Goal: Find specific page/section: Find specific page/section

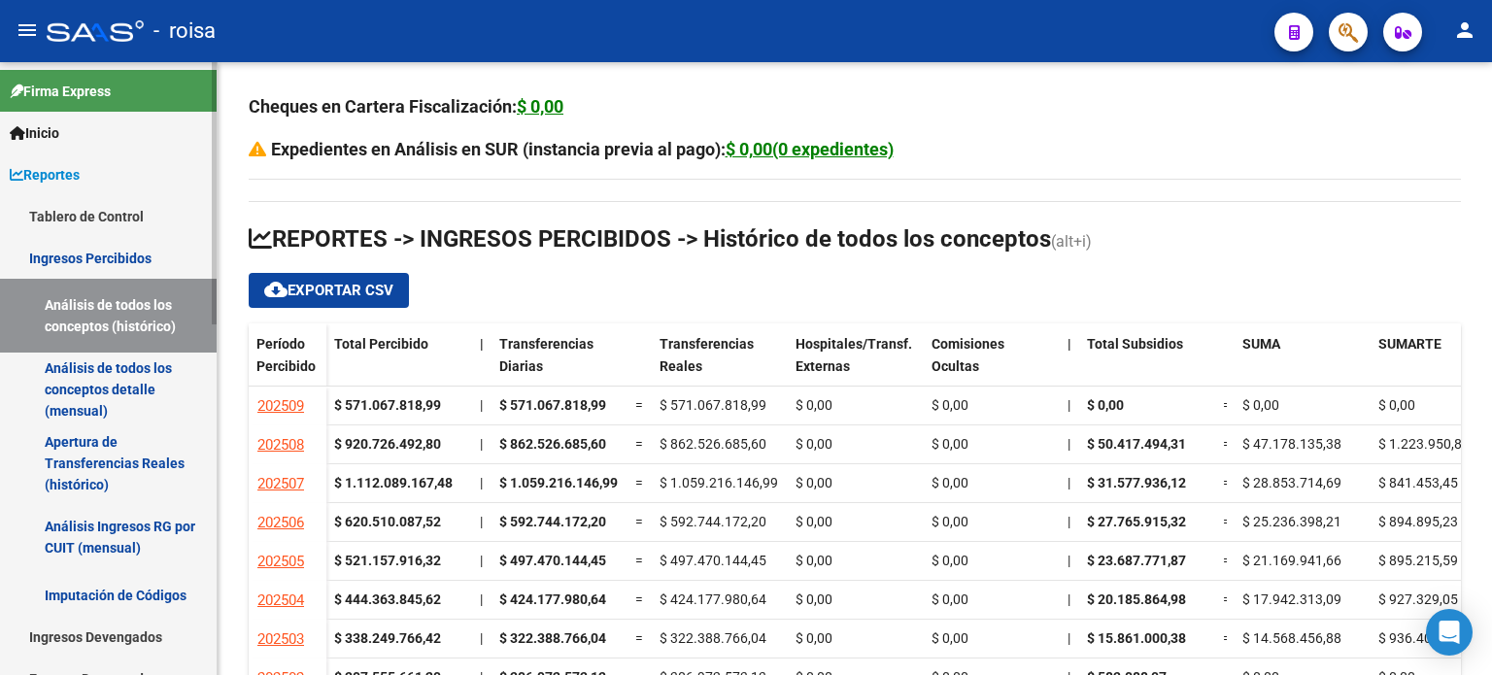
click at [72, 216] on link "Tablero de Control" at bounding box center [108, 216] width 217 height 42
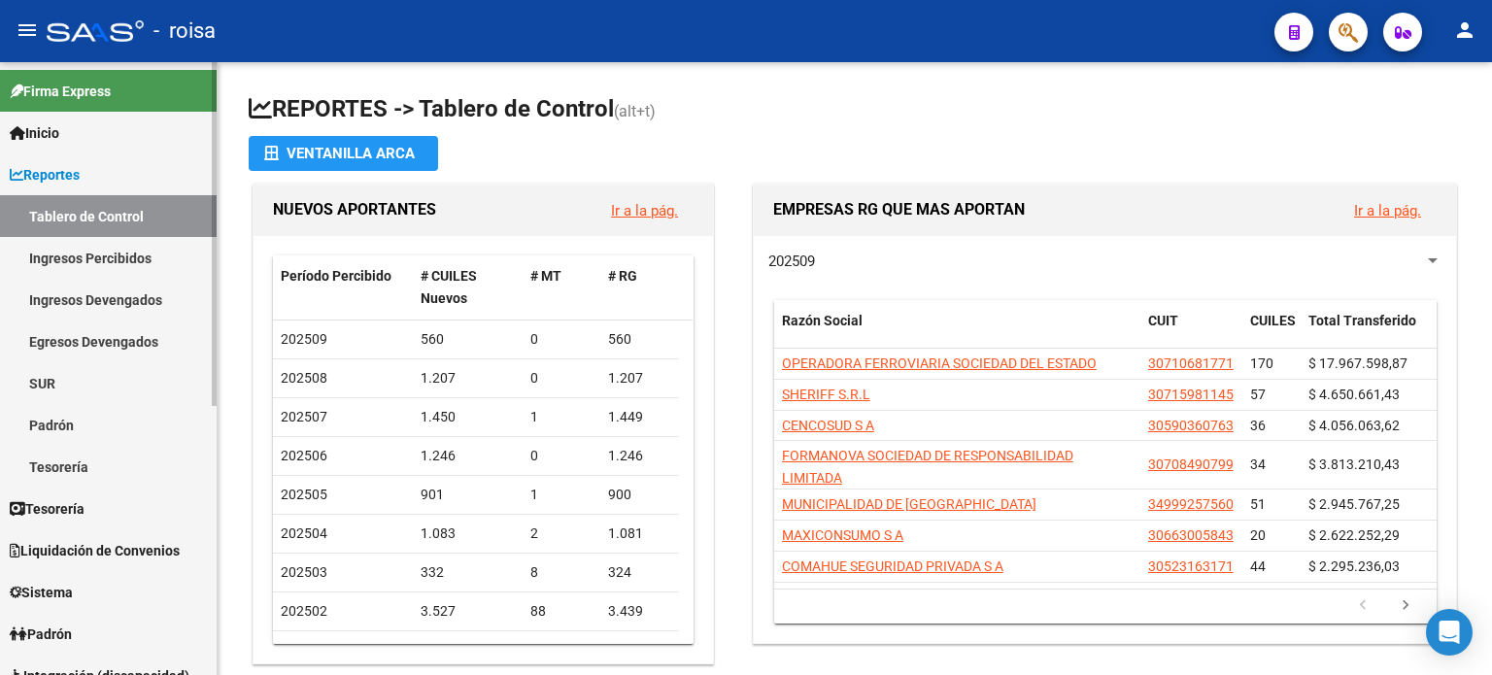
click at [79, 256] on link "Ingresos Percibidos" at bounding box center [108, 258] width 217 height 42
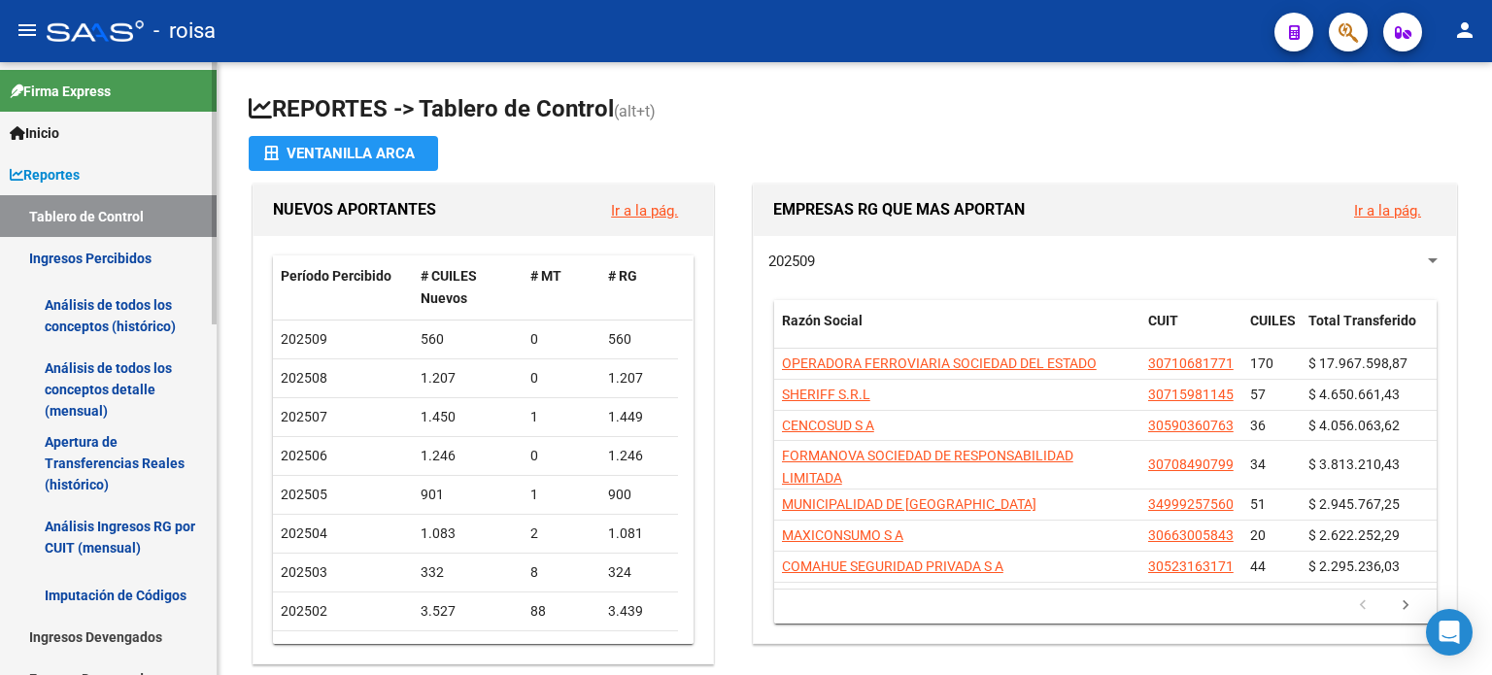
click at [88, 302] on link "Análisis de todos los conceptos (histórico)" at bounding box center [108, 316] width 217 height 74
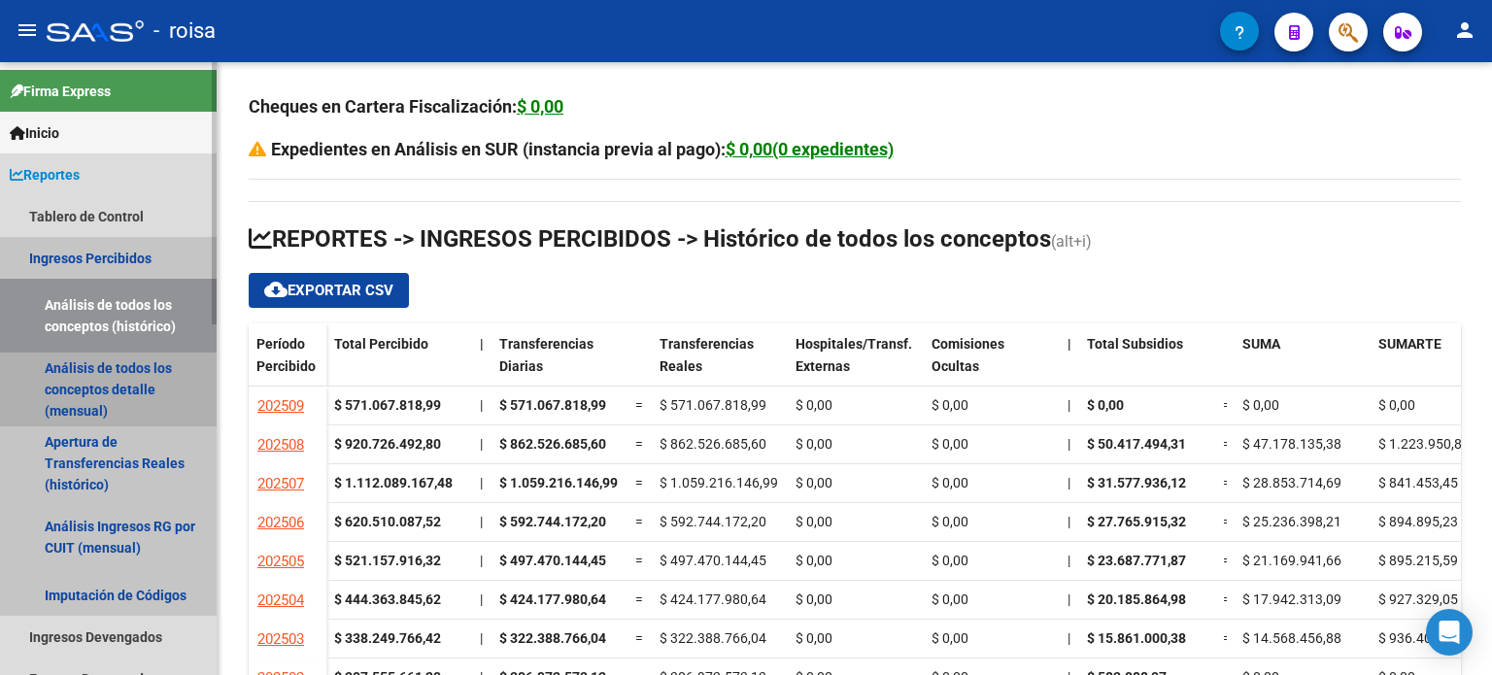
click at [111, 389] on link "Análisis de todos los conceptos detalle (mensual)" at bounding box center [108, 390] width 217 height 74
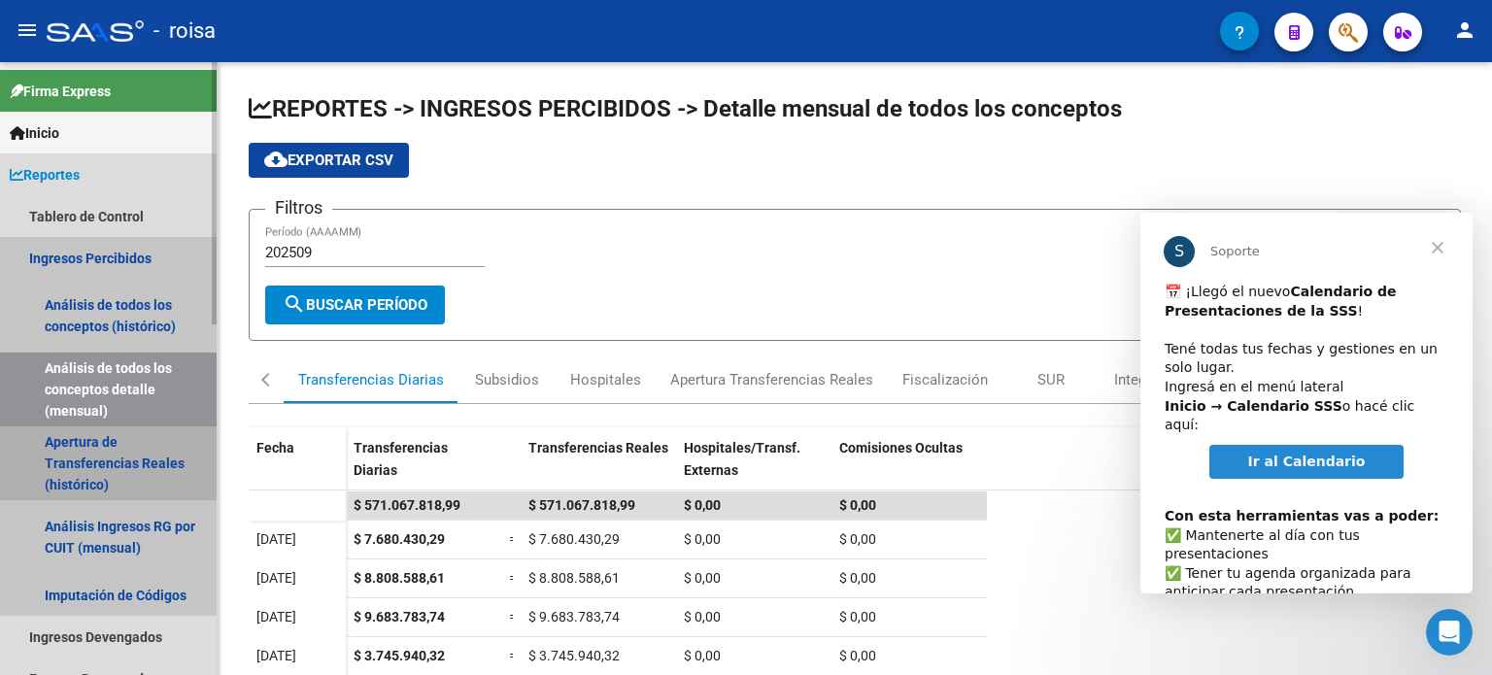
click at [117, 458] on link "Apertura de Transferencias Reales (histórico)" at bounding box center [108, 463] width 217 height 74
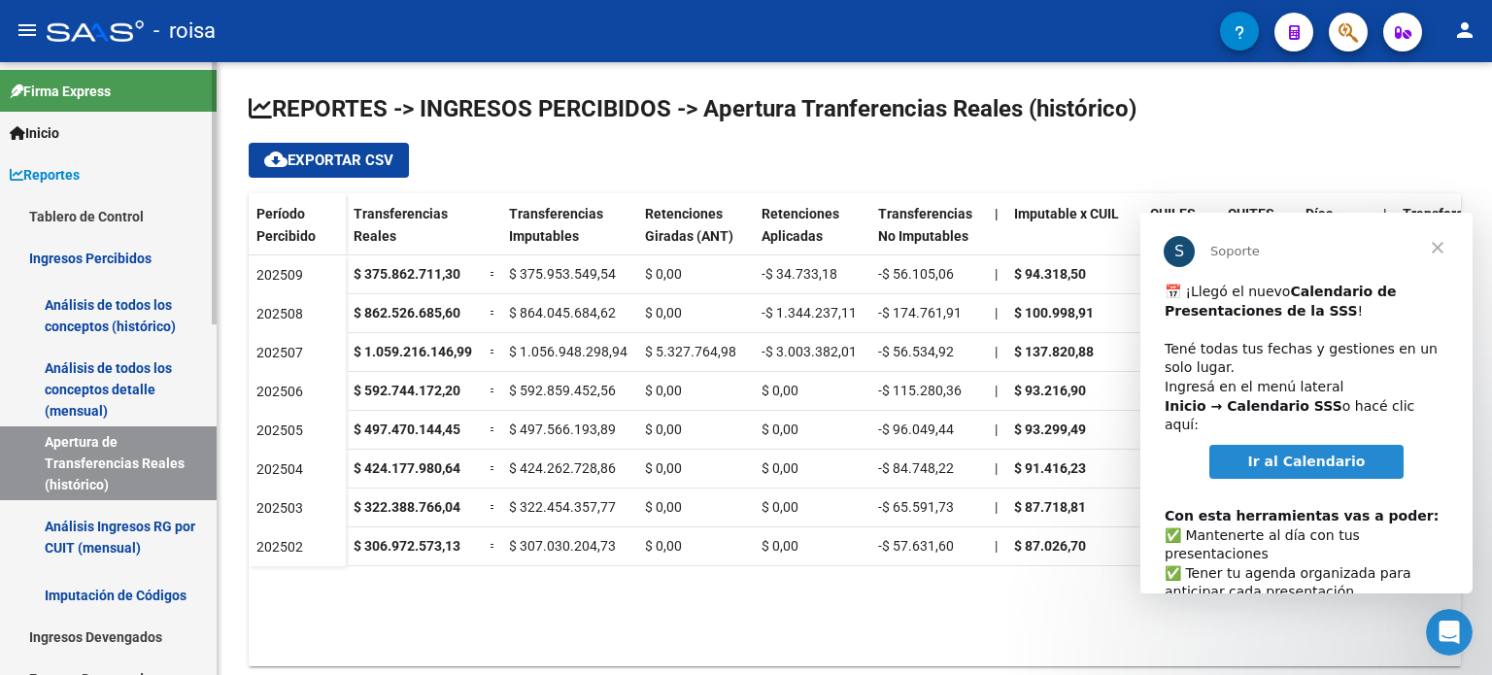
click at [78, 212] on link "Tablero de Control" at bounding box center [108, 216] width 217 height 42
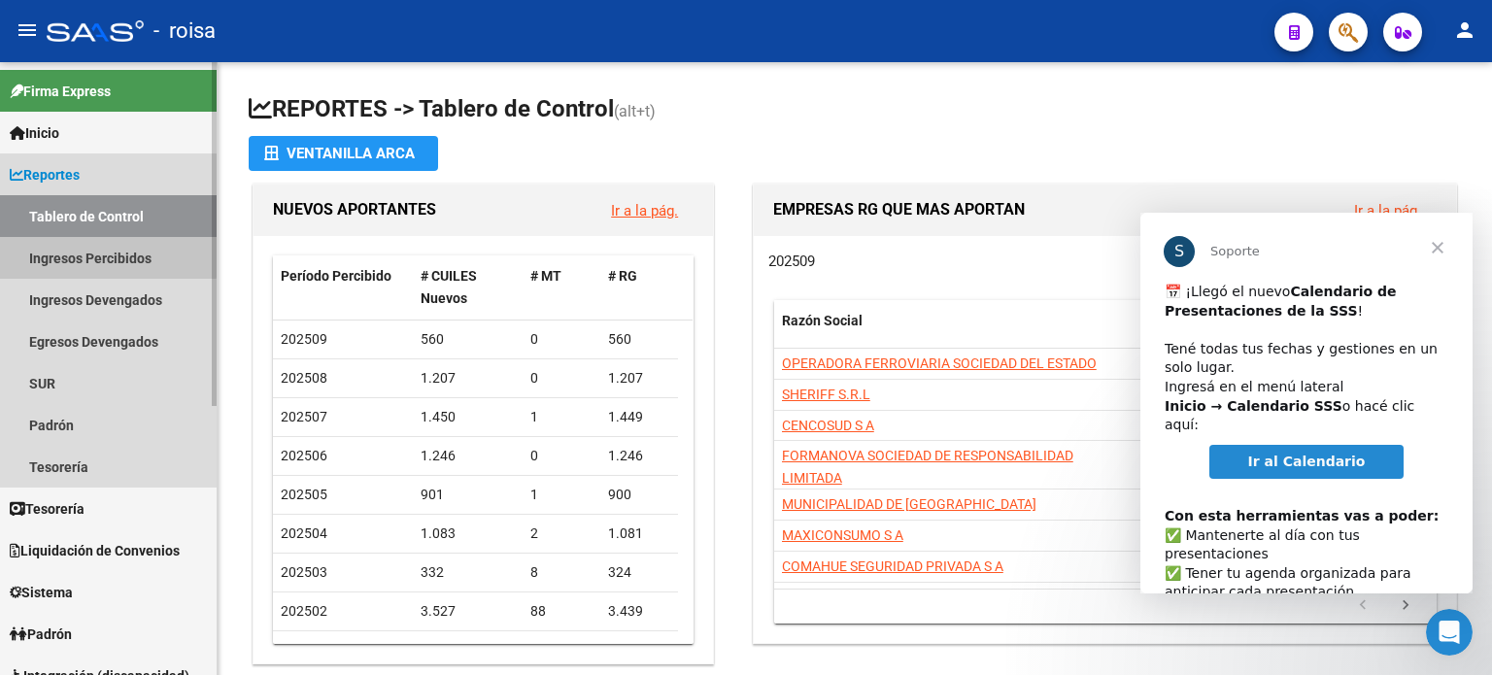
click at [70, 255] on link "Ingresos Percibidos" at bounding box center [108, 258] width 217 height 42
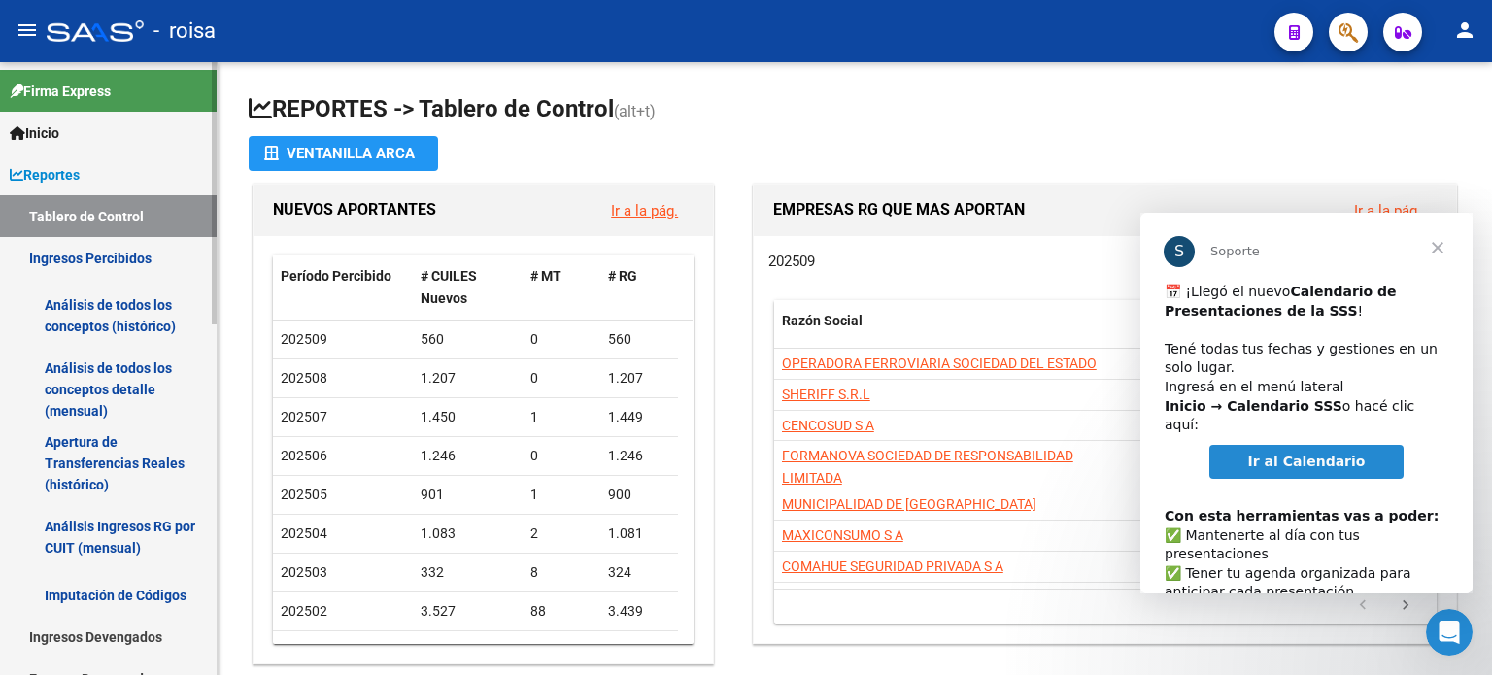
click at [99, 251] on link "Ingresos Percibidos" at bounding box center [108, 258] width 217 height 42
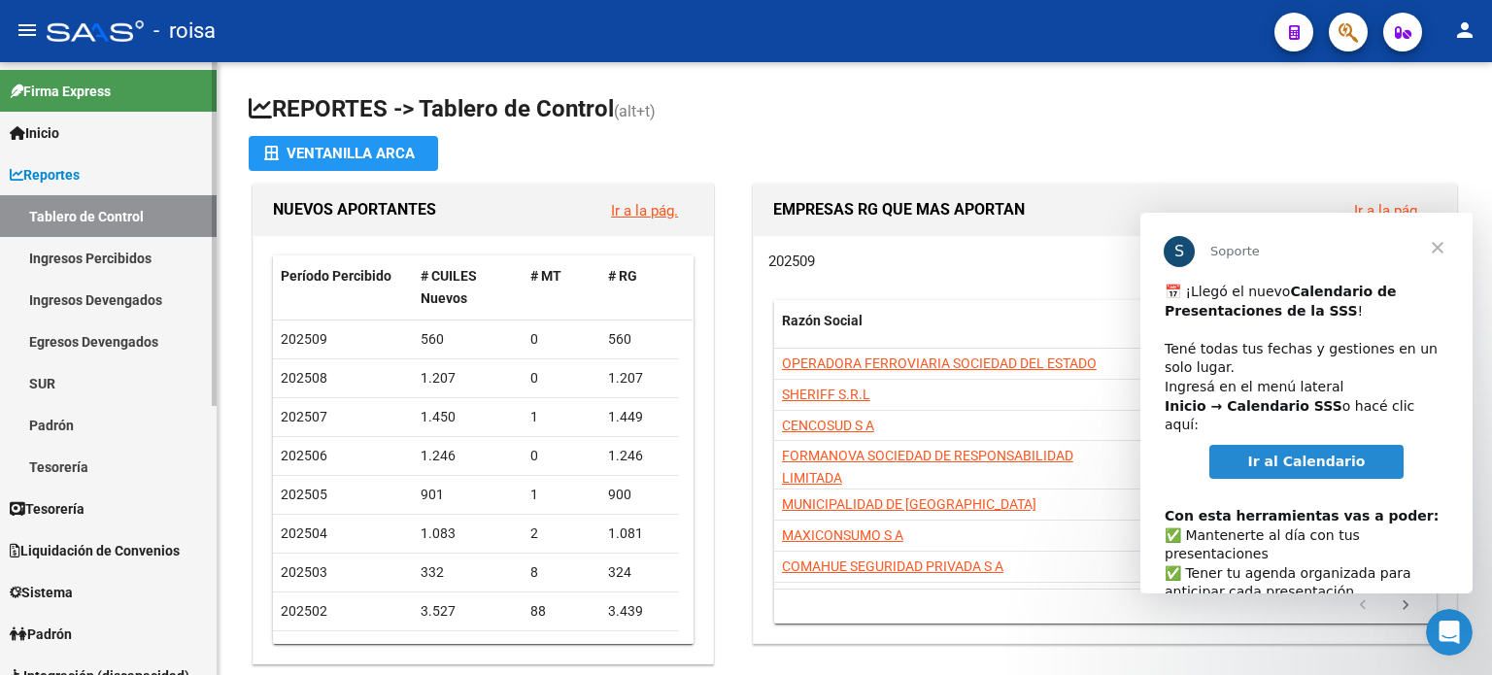
click at [106, 259] on link "Ingresos Percibidos" at bounding box center [108, 258] width 217 height 42
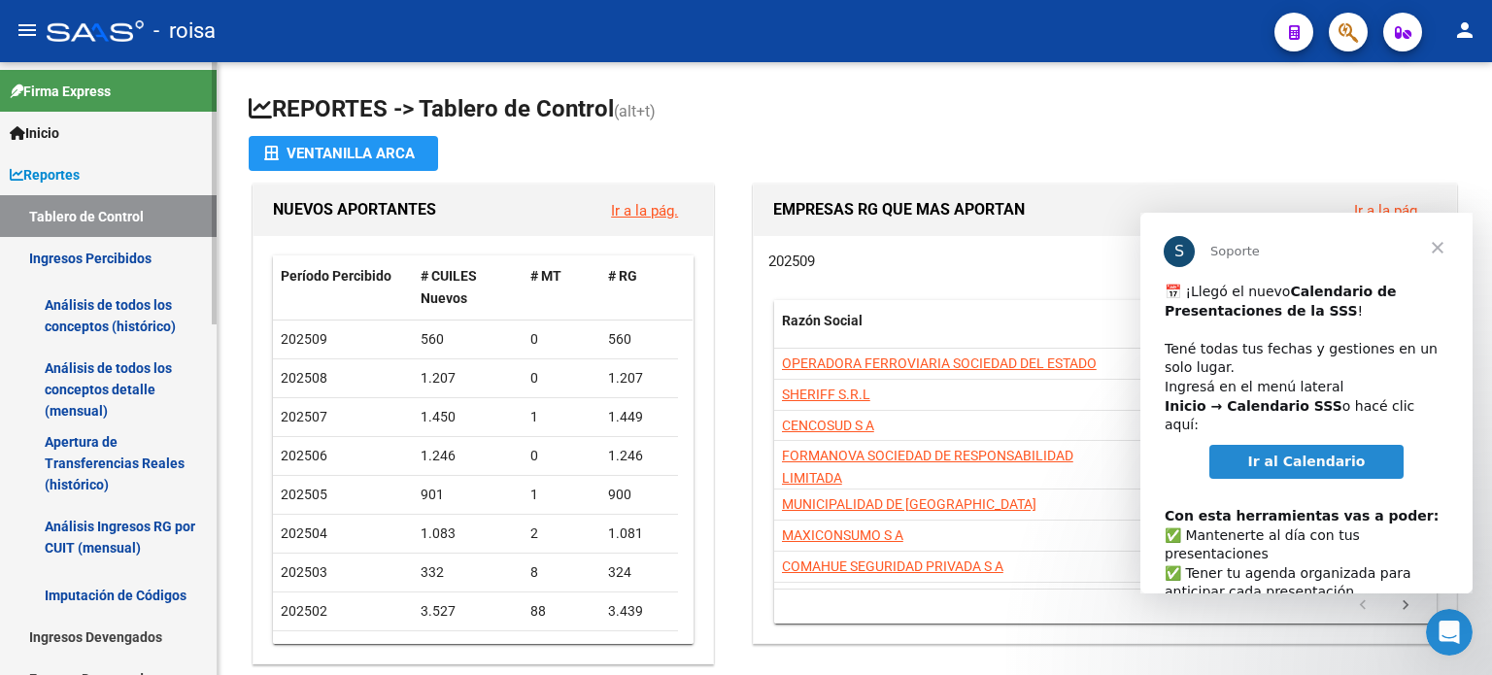
click at [98, 252] on link "Ingresos Percibidos" at bounding box center [108, 258] width 217 height 42
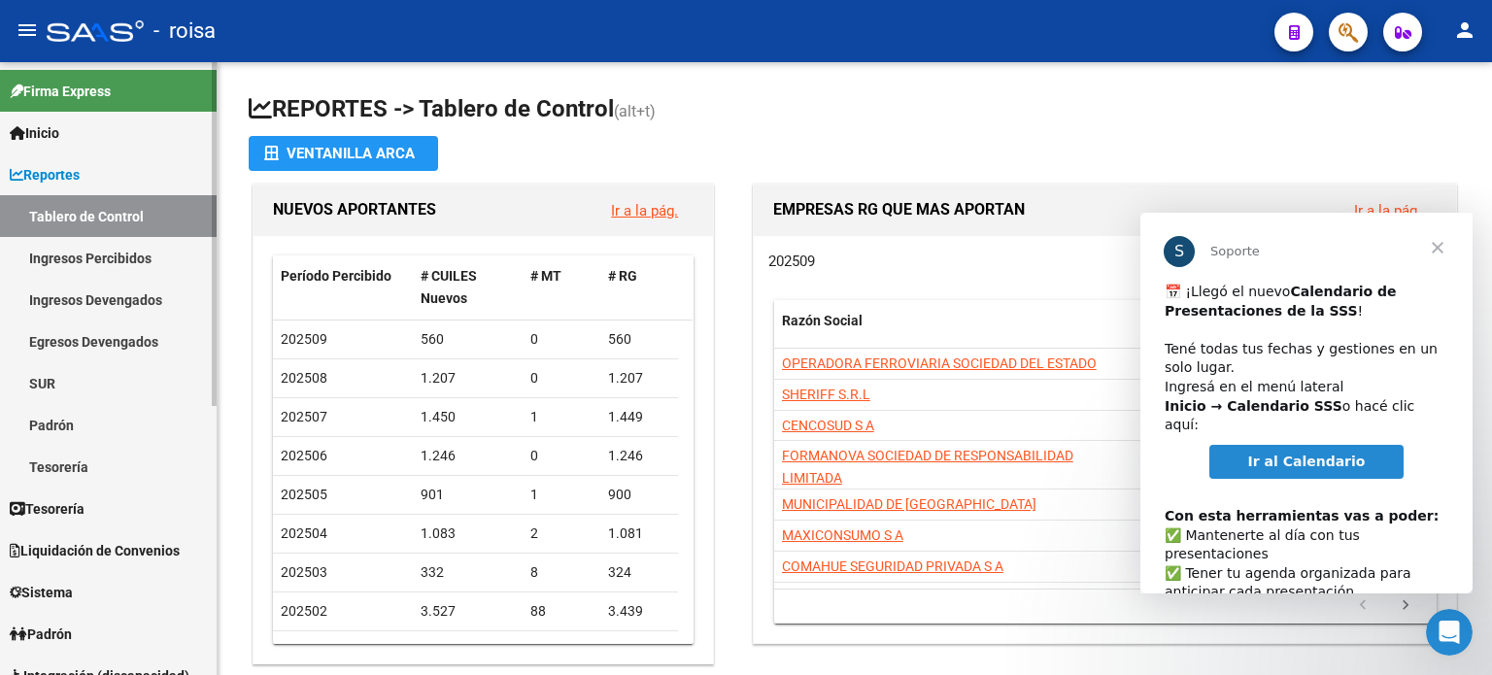
click at [107, 217] on link "Tablero de Control" at bounding box center [108, 216] width 217 height 42
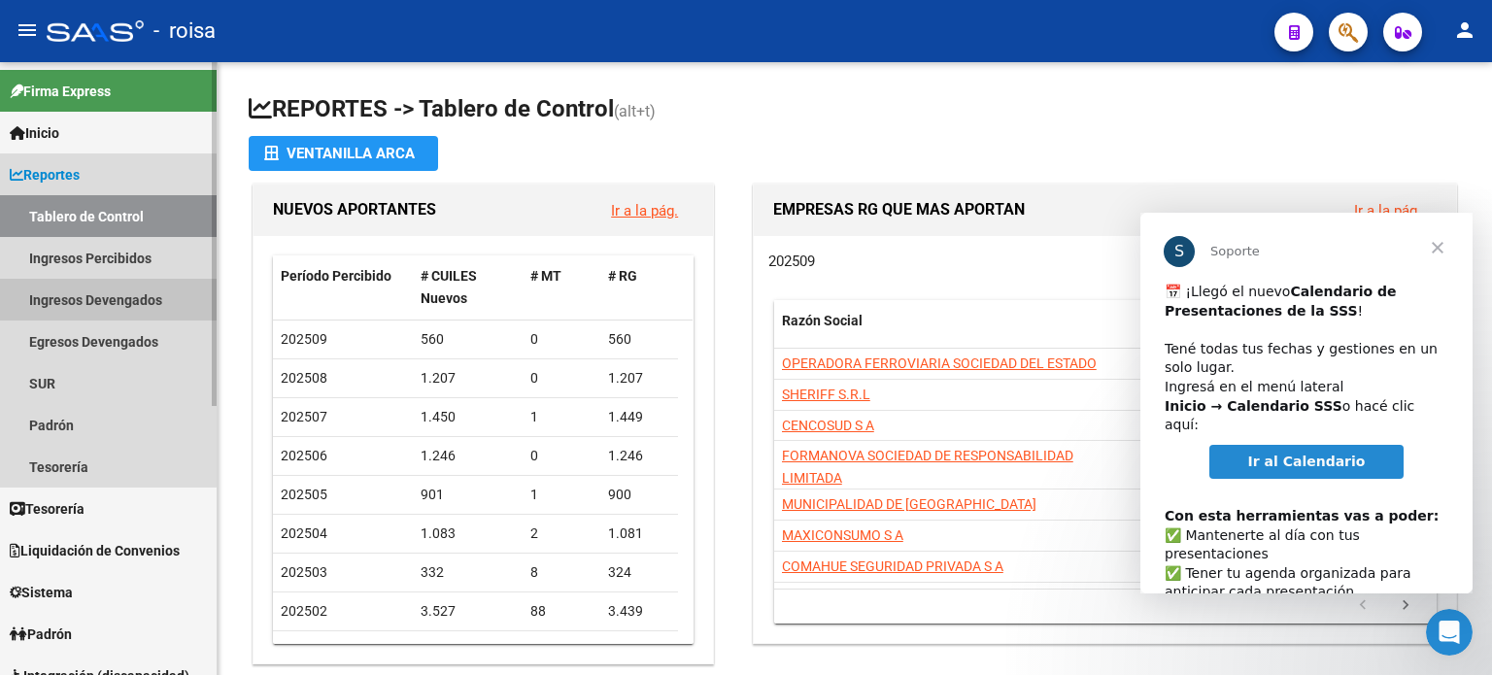
click at [101, 297] on link "Ingresos Devengados" at bounding box center [108, 300] width 217 height 42
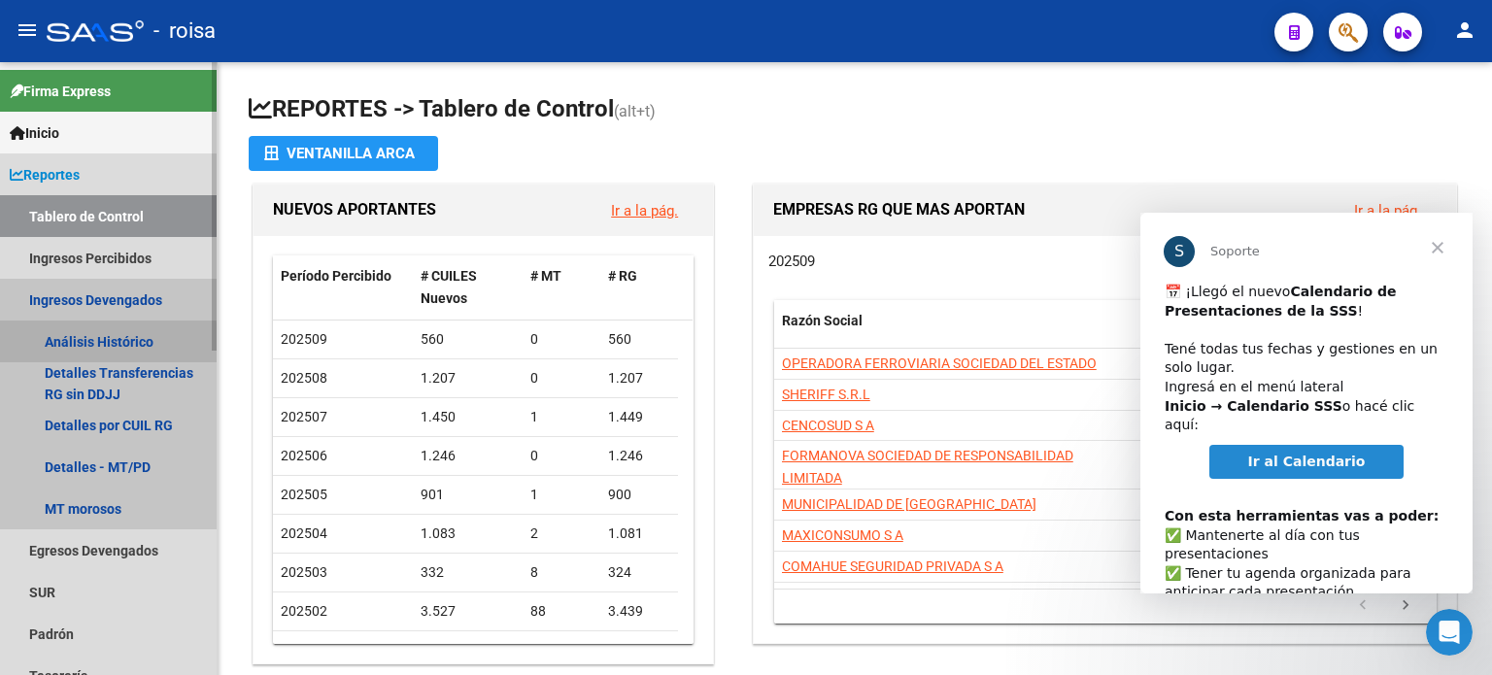
click at [103, 343] on link "Análisis Histórico" at bounding box center [108, 342] width 217 height 42
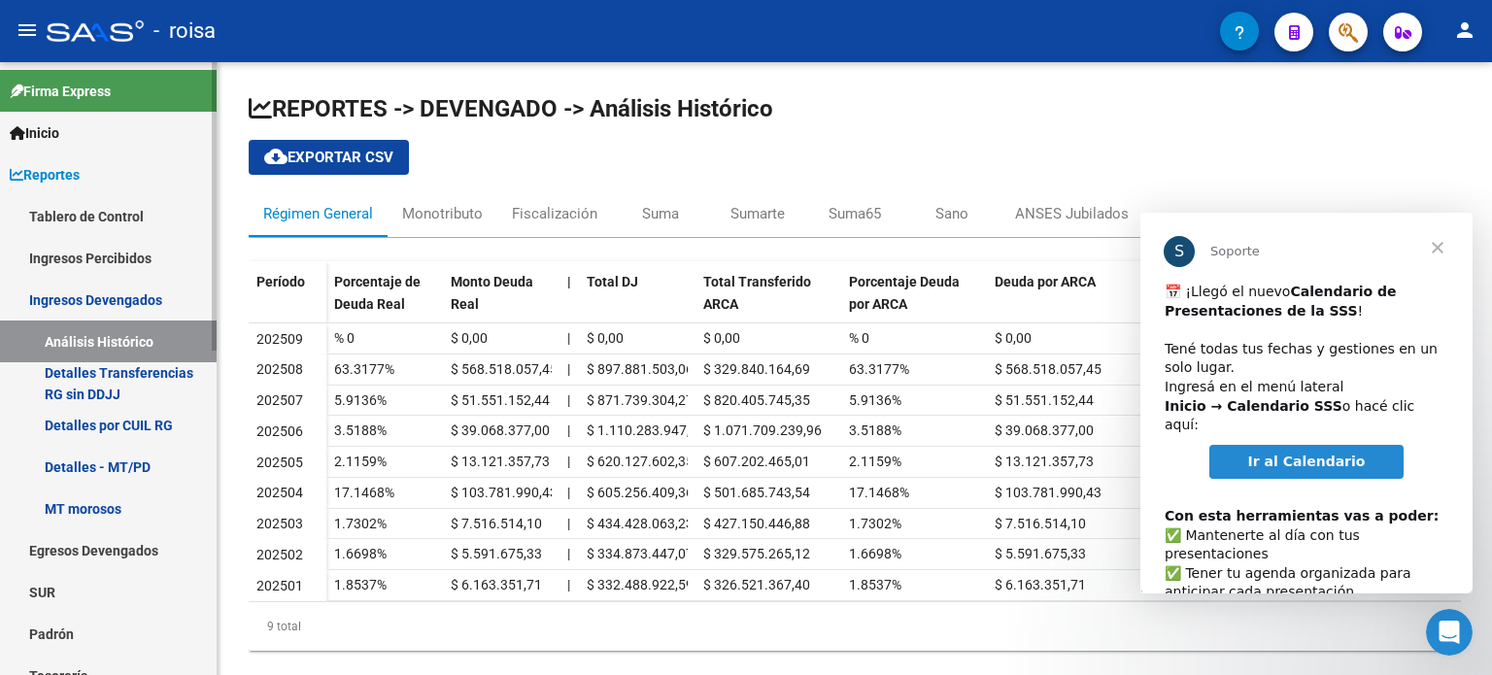
click at [59, 129] on span "Inicio" at bounding box center [35, 132] width 50 height 21
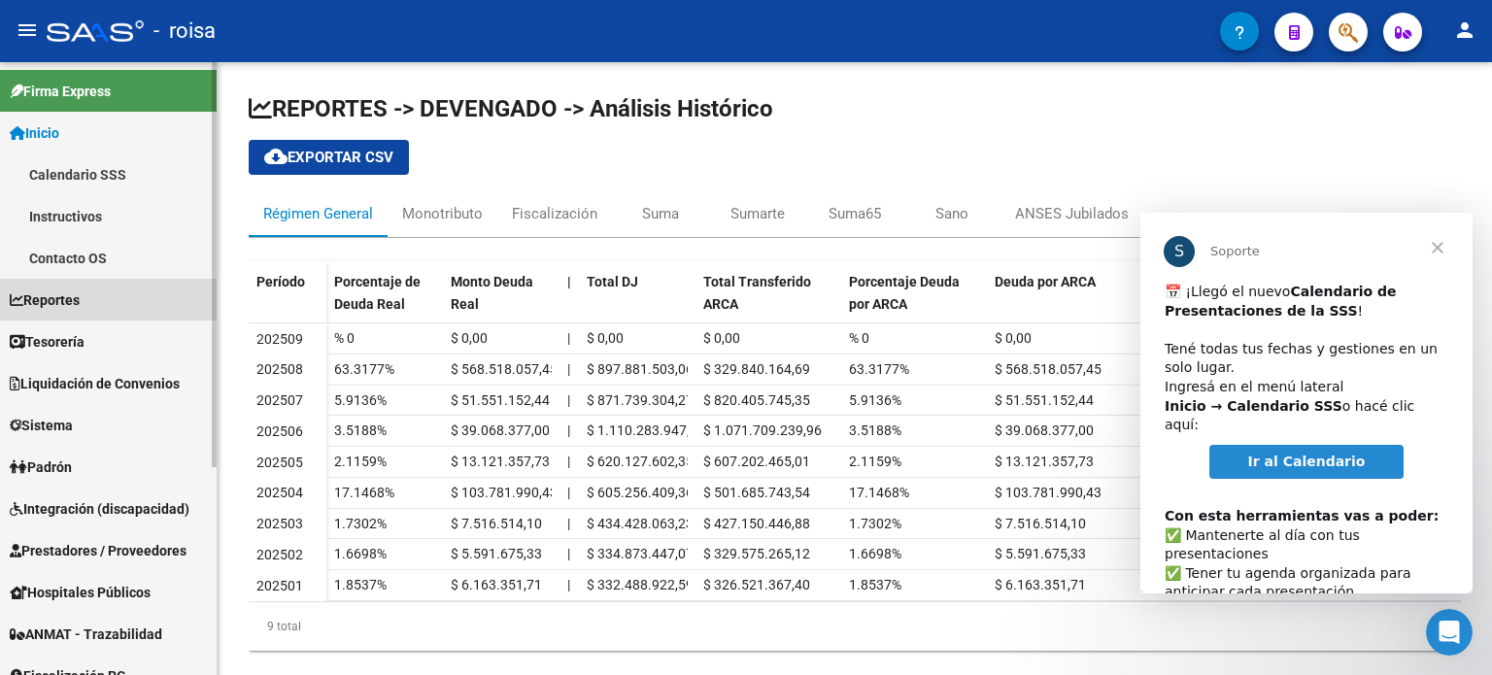
click at [62, 296] on span "Reportes" at bounding box center [45, 300] width 70 height 21
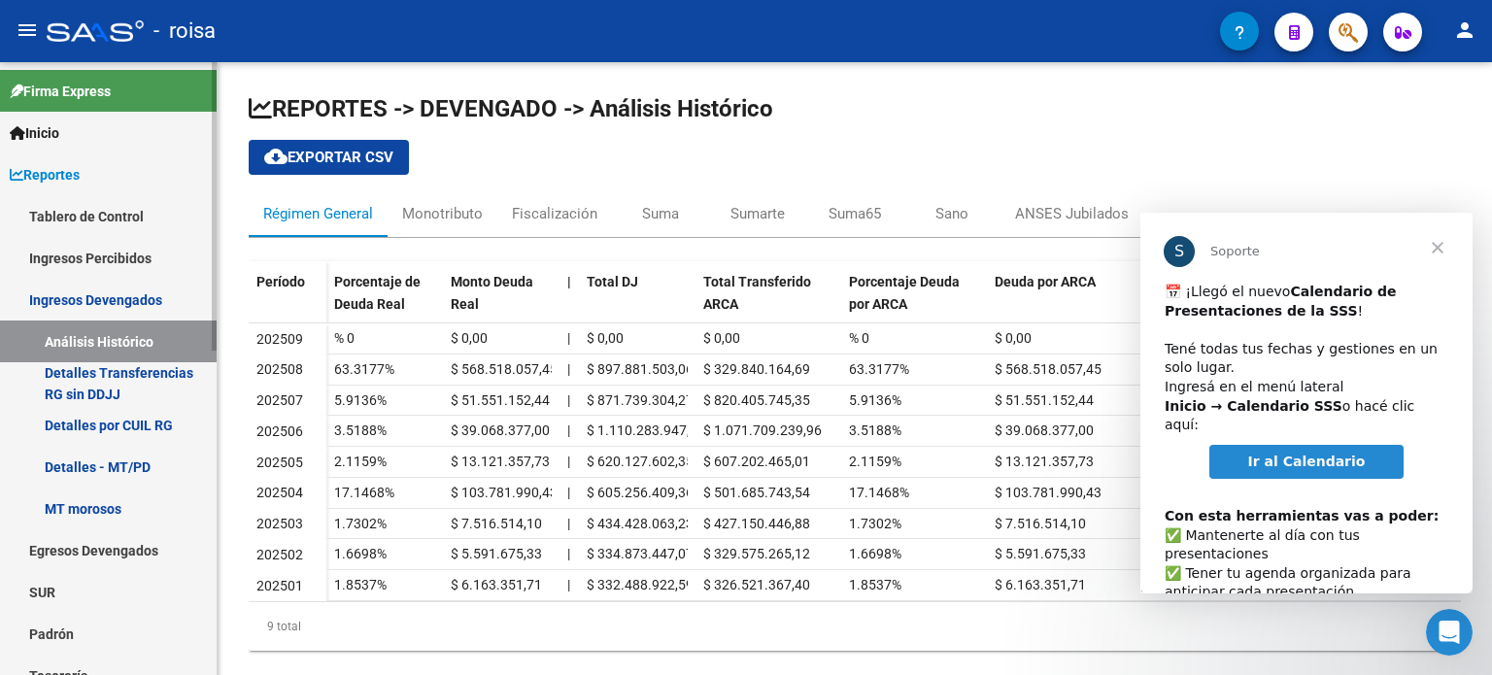
click at [81, 216] on link "Tablero de Control" at bounding box center [108, 216] width 217 height 42
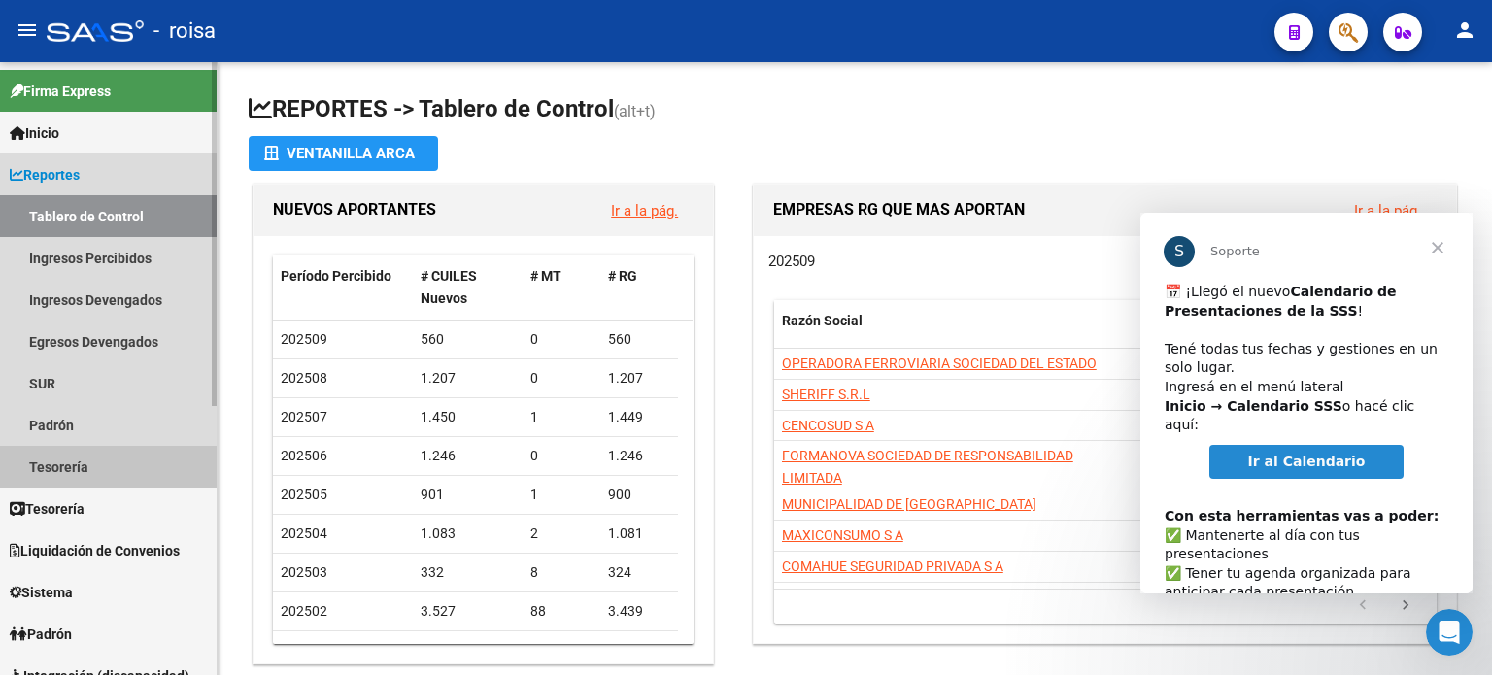
click at [74, 465] on link "Tesorería" at bounding box center [108, 467] width 217 height 42
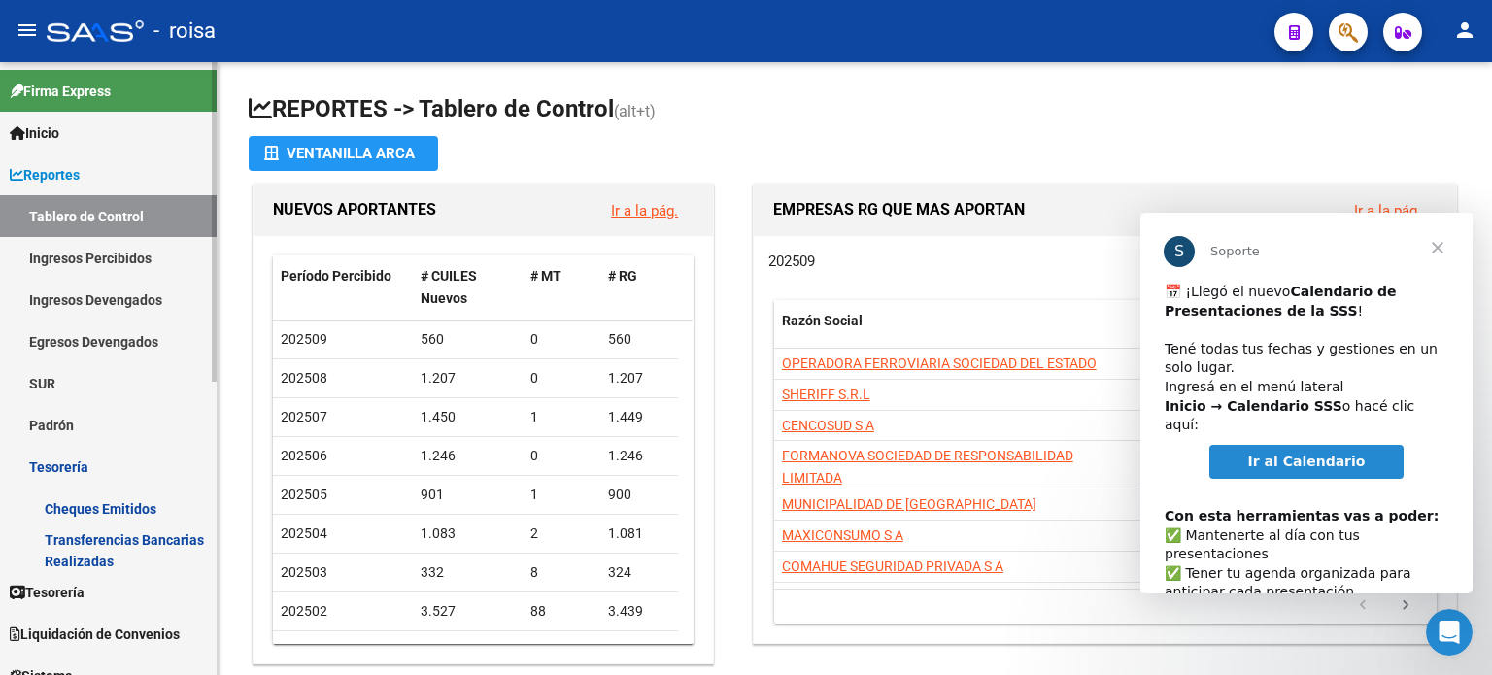
scroll to position [97, 0]
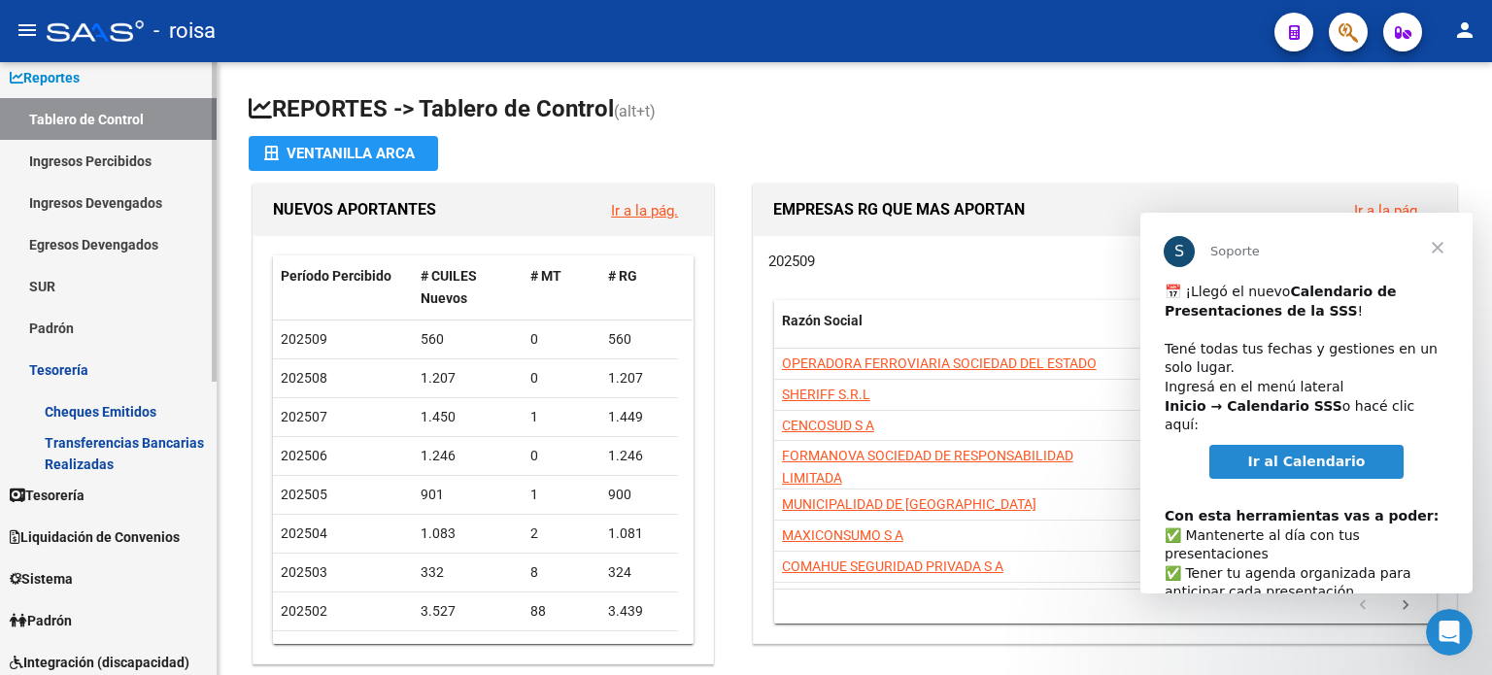
click at [121, 459] on link "Transferencias Bancarias Realizadas" at bounding box center [108, 453] width 217 height 42
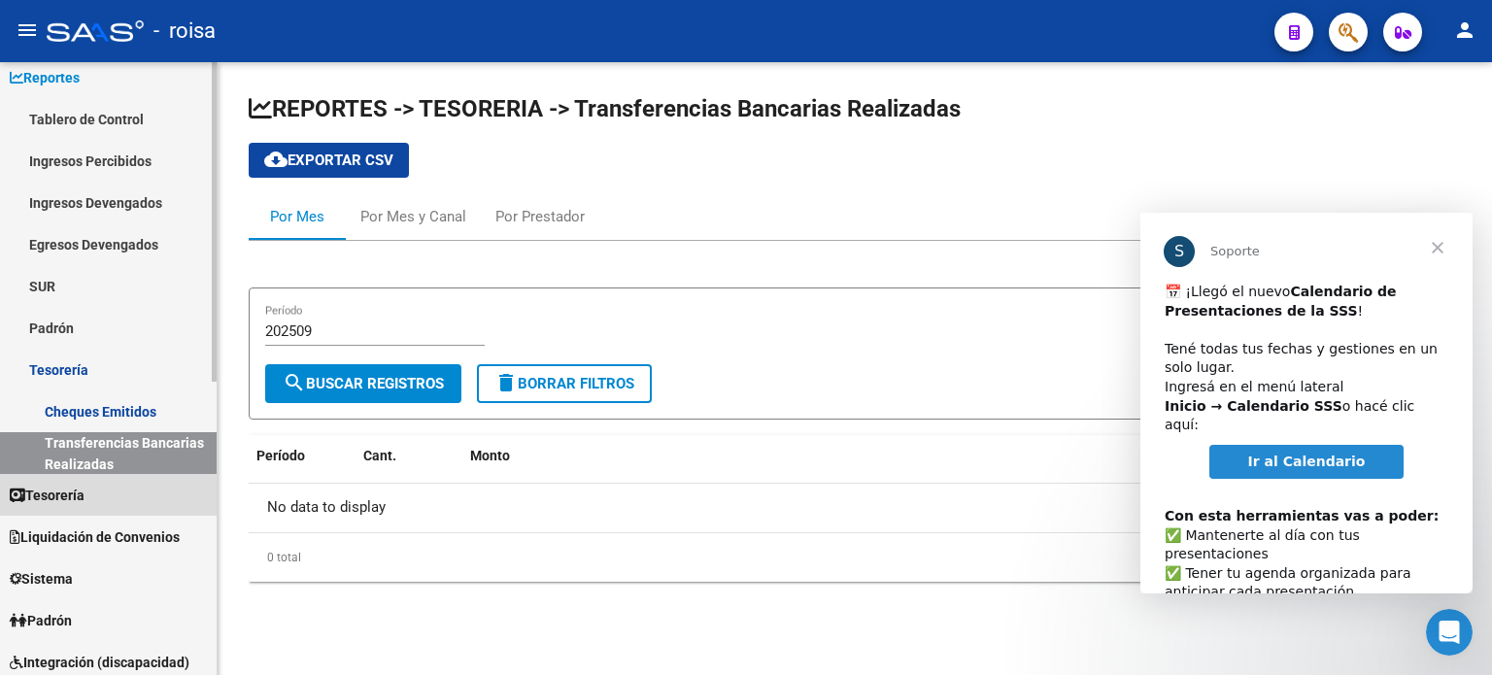
click at [70, 496] on span "Tesorería" at bounding box center [47, 495] width 75 height 21
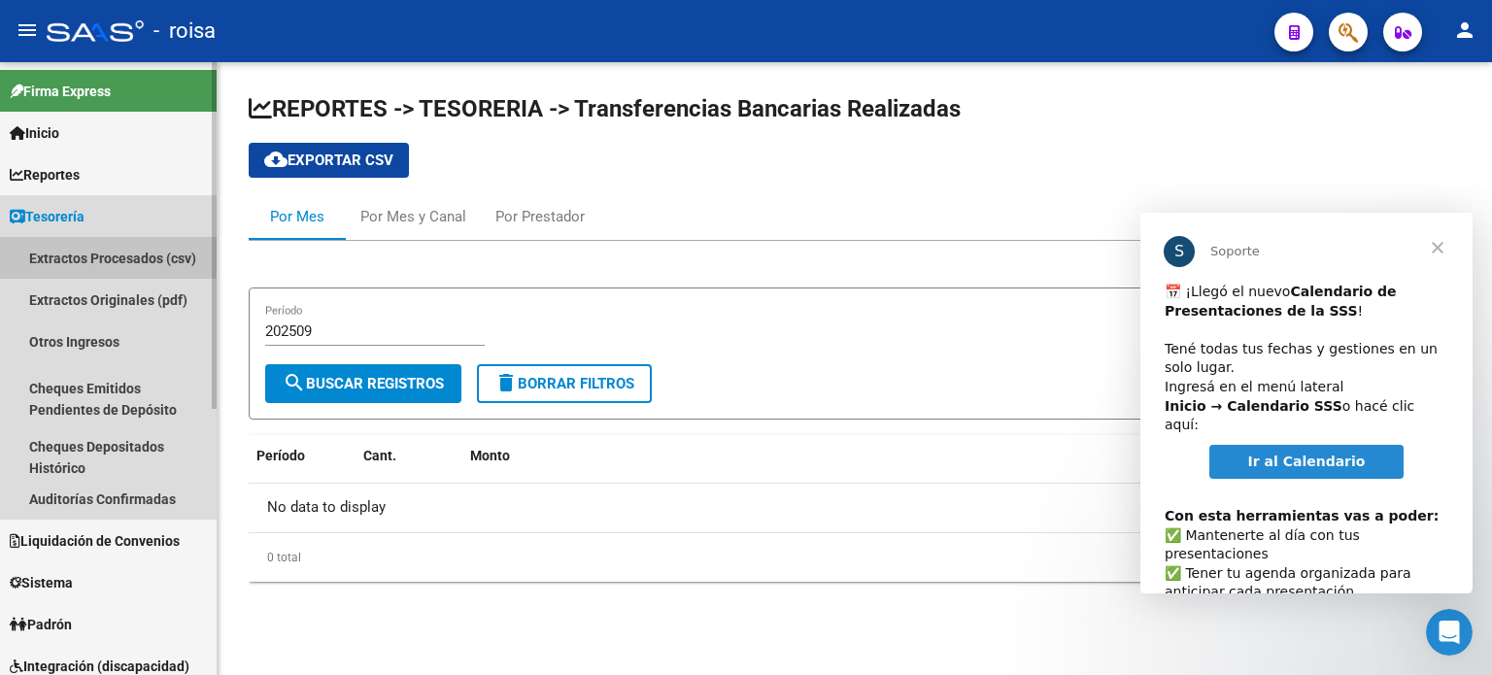
click at [95, 256] on link "Extractos Procesados (csv)" at bounding box center [108, 258] width 217 height 42
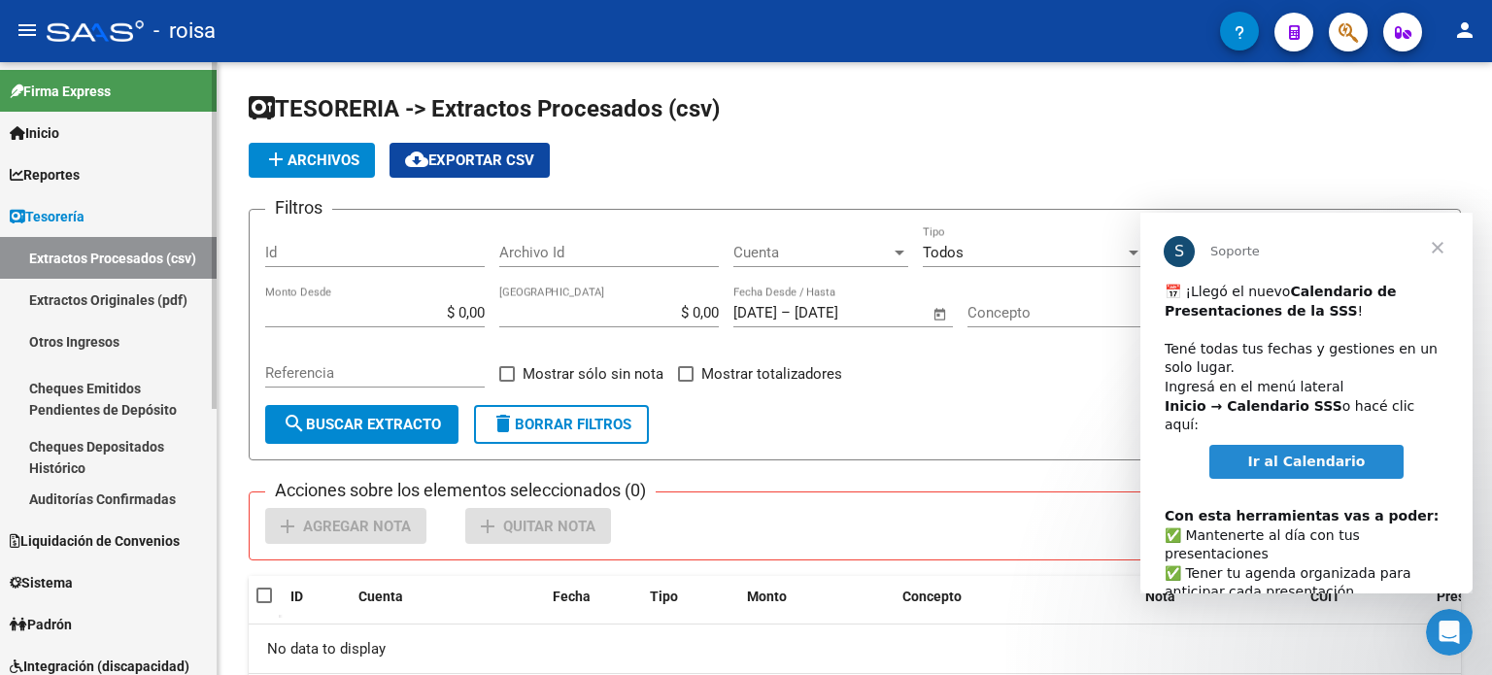
click at [70, 302] on link "Extractos Originales (pdf)" at bounding box center [108, 300] width 217 height 42
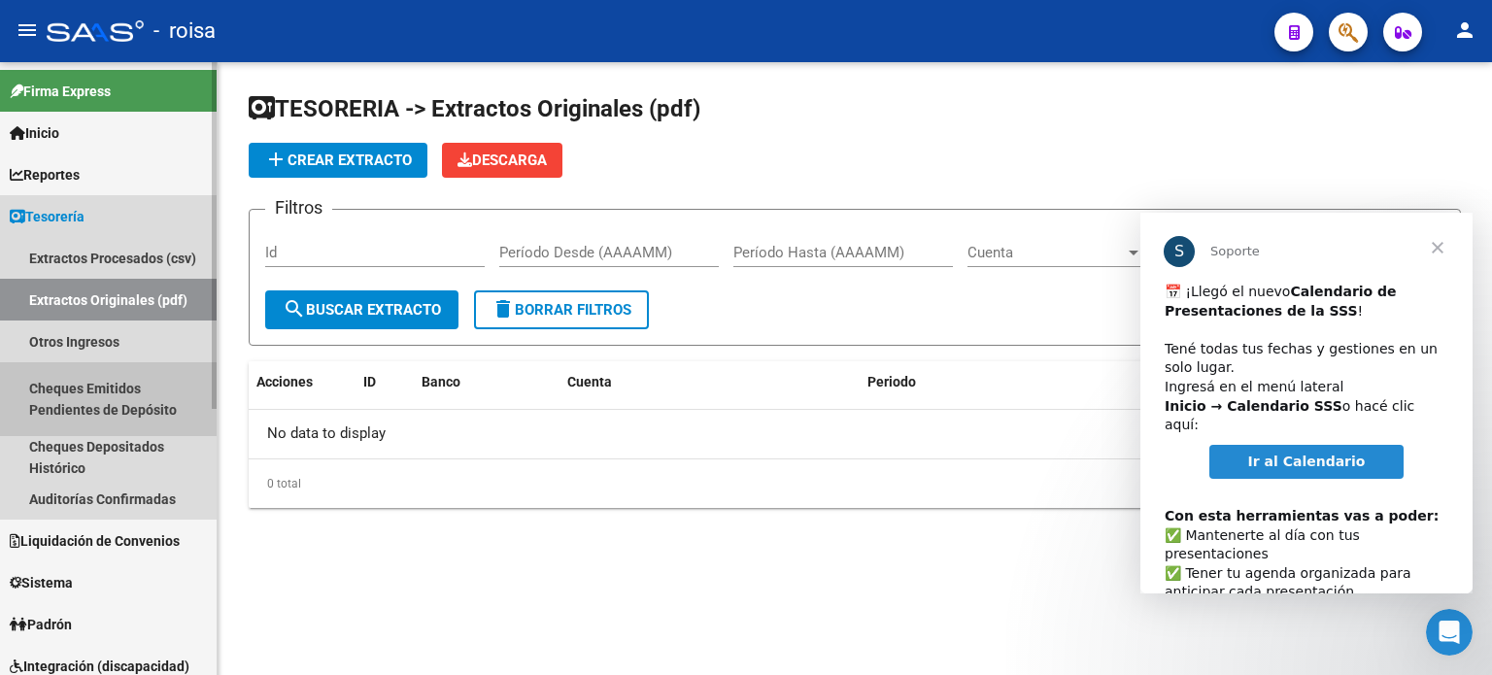
click at [74, 396] on link "Cheques Emitidos Pendientes de Depósito" at bounding box center [108, 399] width 217 height 74
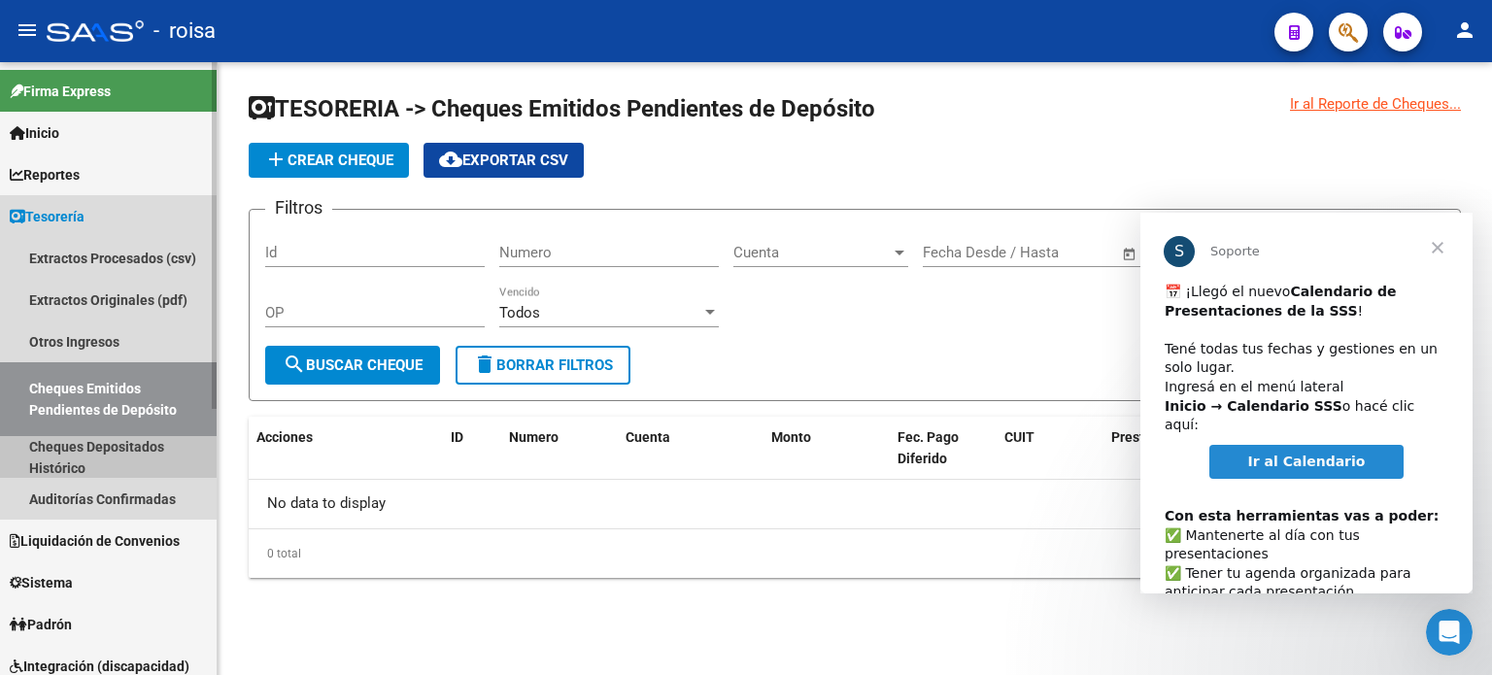
click at [70, 450] on link "Cheques Depositados Histórico" at bounding box center [108, 457] width 217 height 42
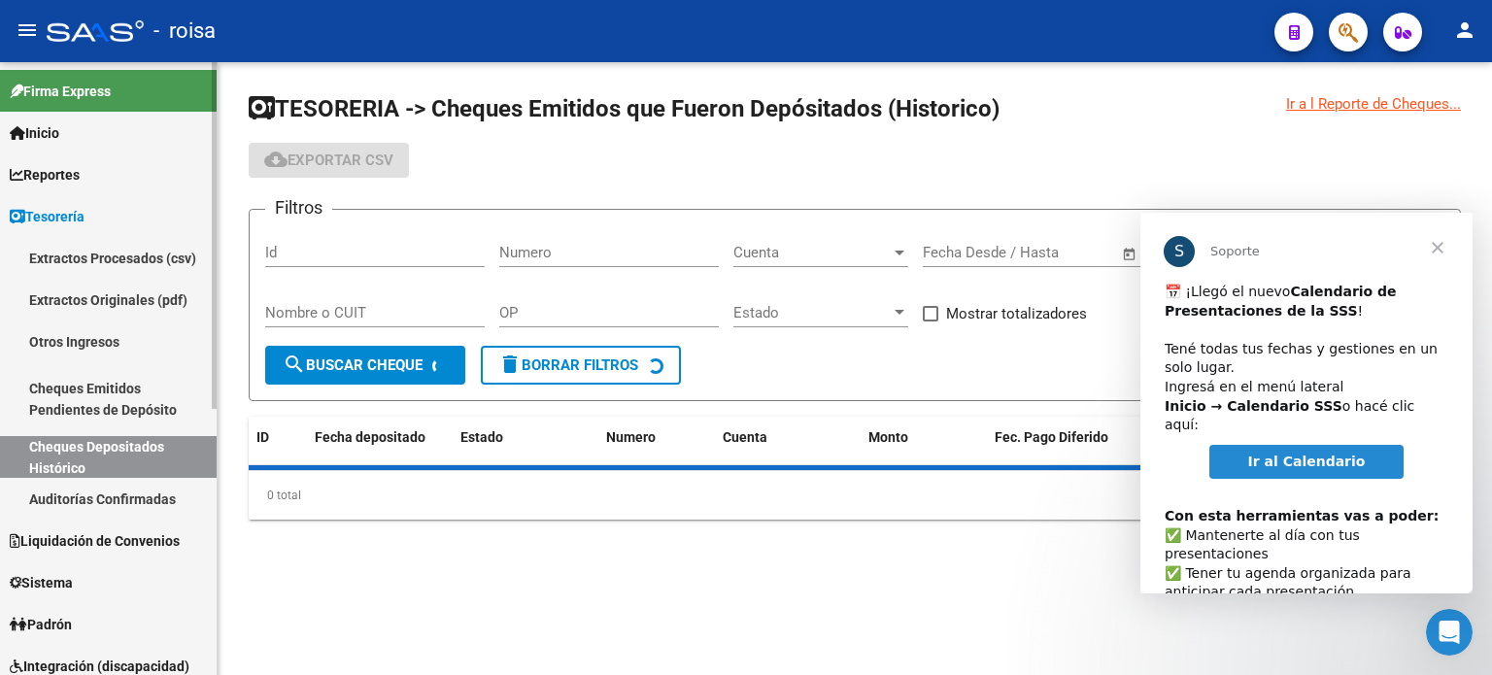
click at [78, 492] on link "Auditorías Confirmadas" at bounding box center [108, 499] width 217 height 42
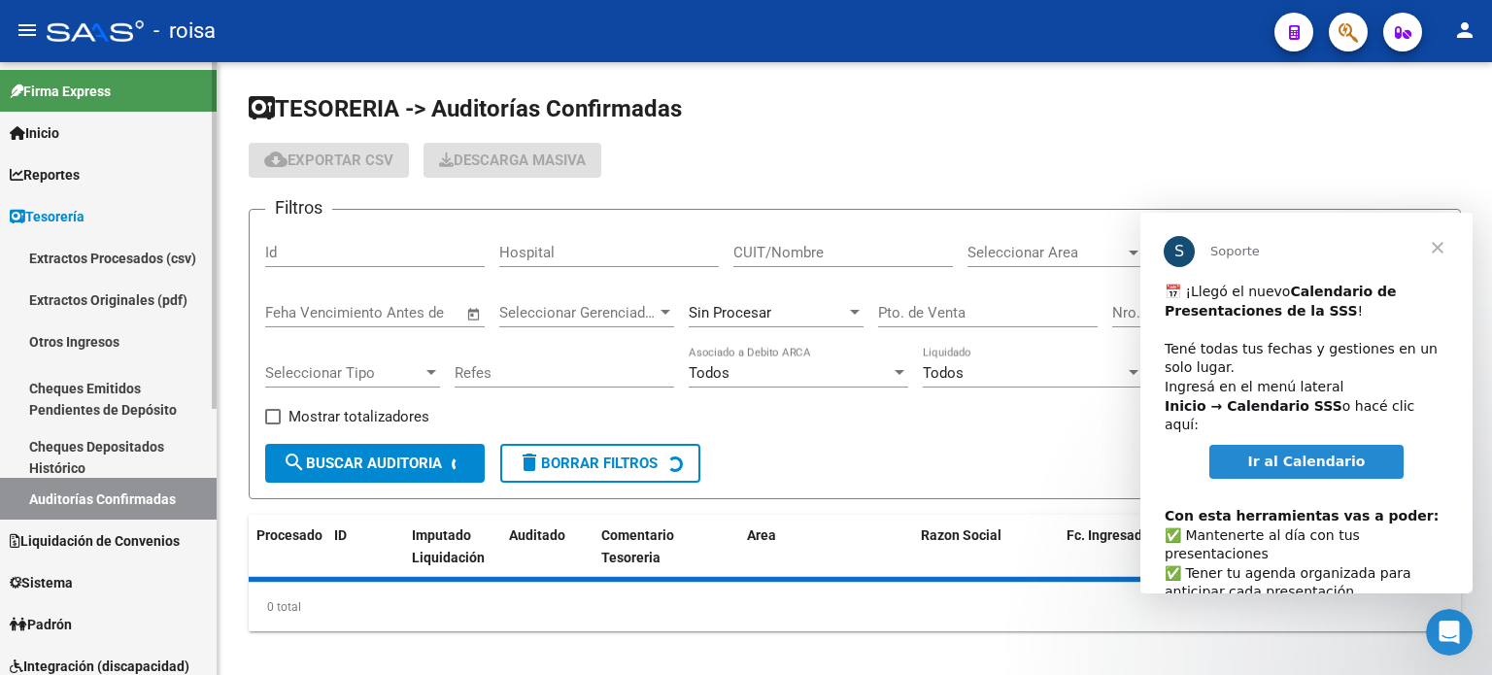
click at [77, 539] on span "Liquidación de Convenios" at bounding box center [95, 540] width 170 height 21
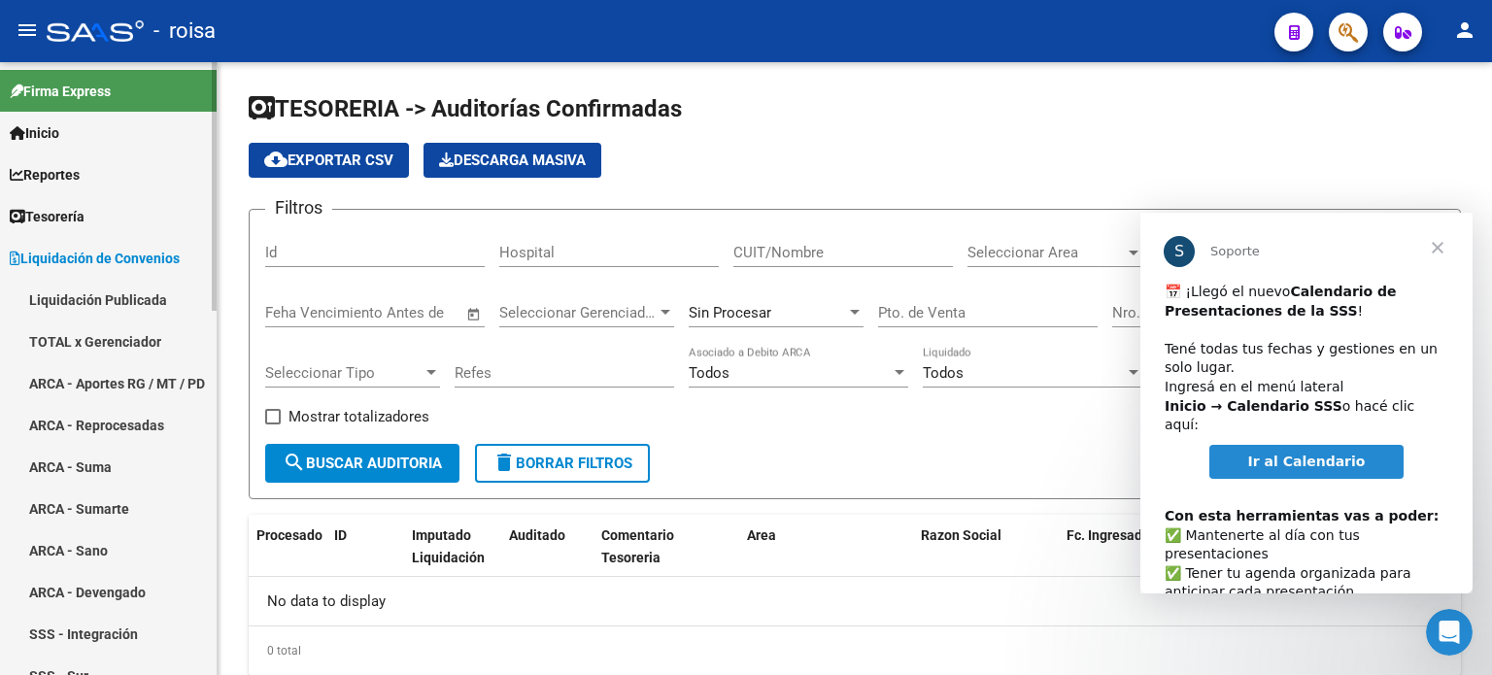
click at [50, 161] on link "Reportes" at bounding box center [108, 175] width 217 height 42
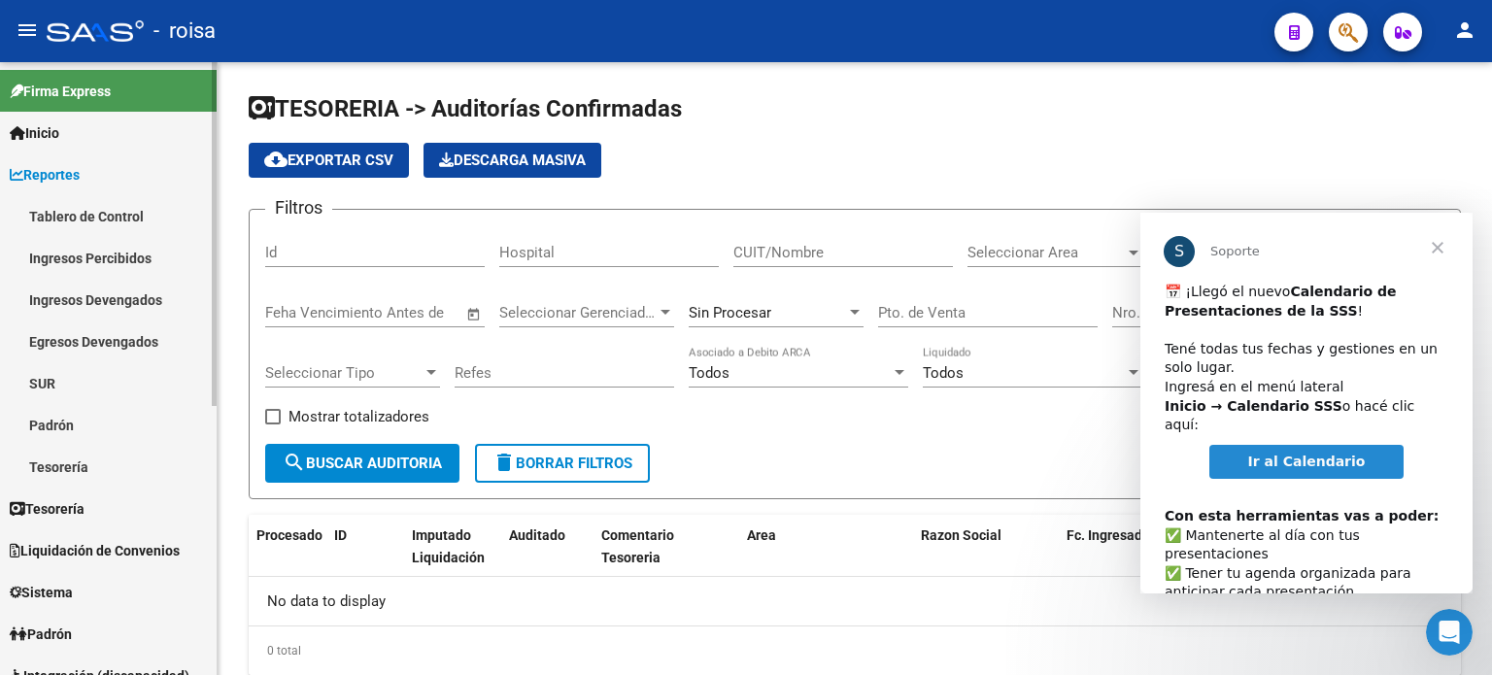
click at [81, 219] on link "Tablero de Control" at bounding box center [108, 216] width 217 height 42
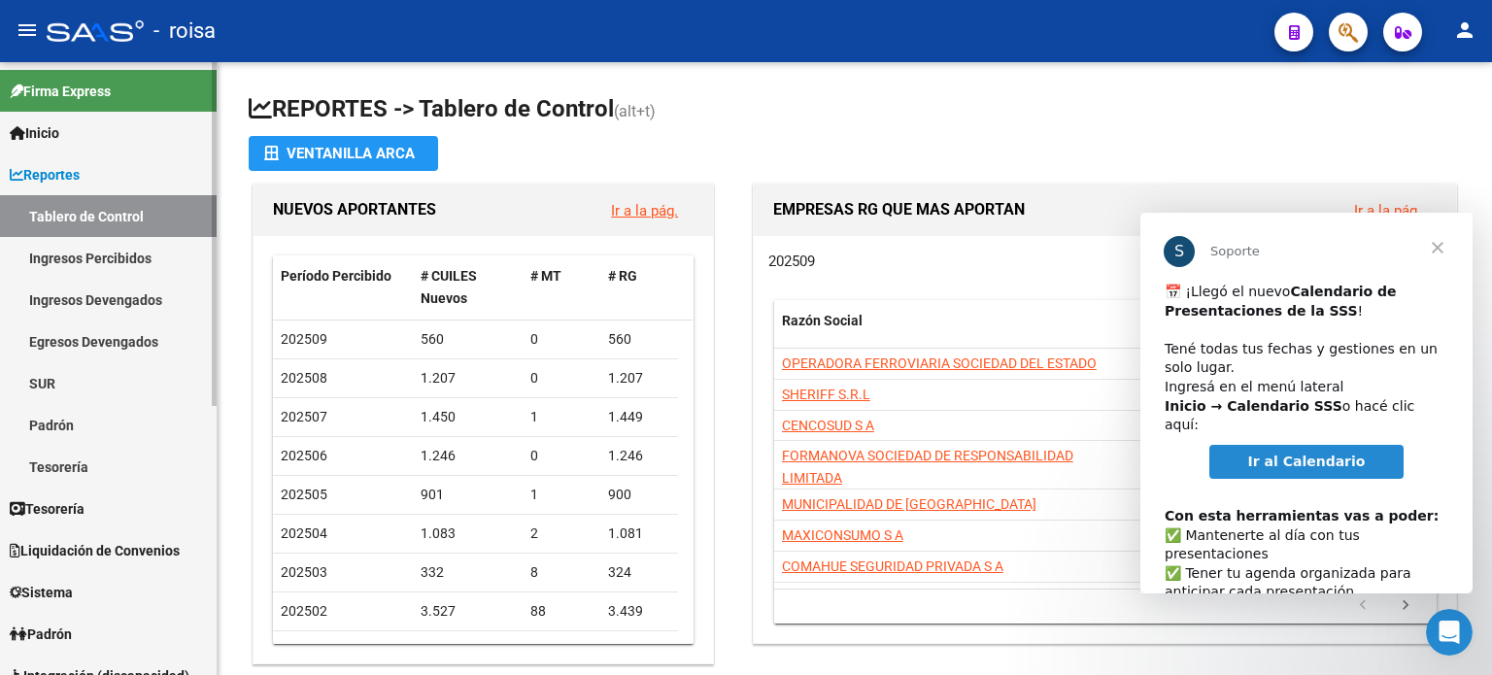
click at [82, 254] on link "Ingresos Percibidos" at bounding box center [108, 258] width 217 height 42
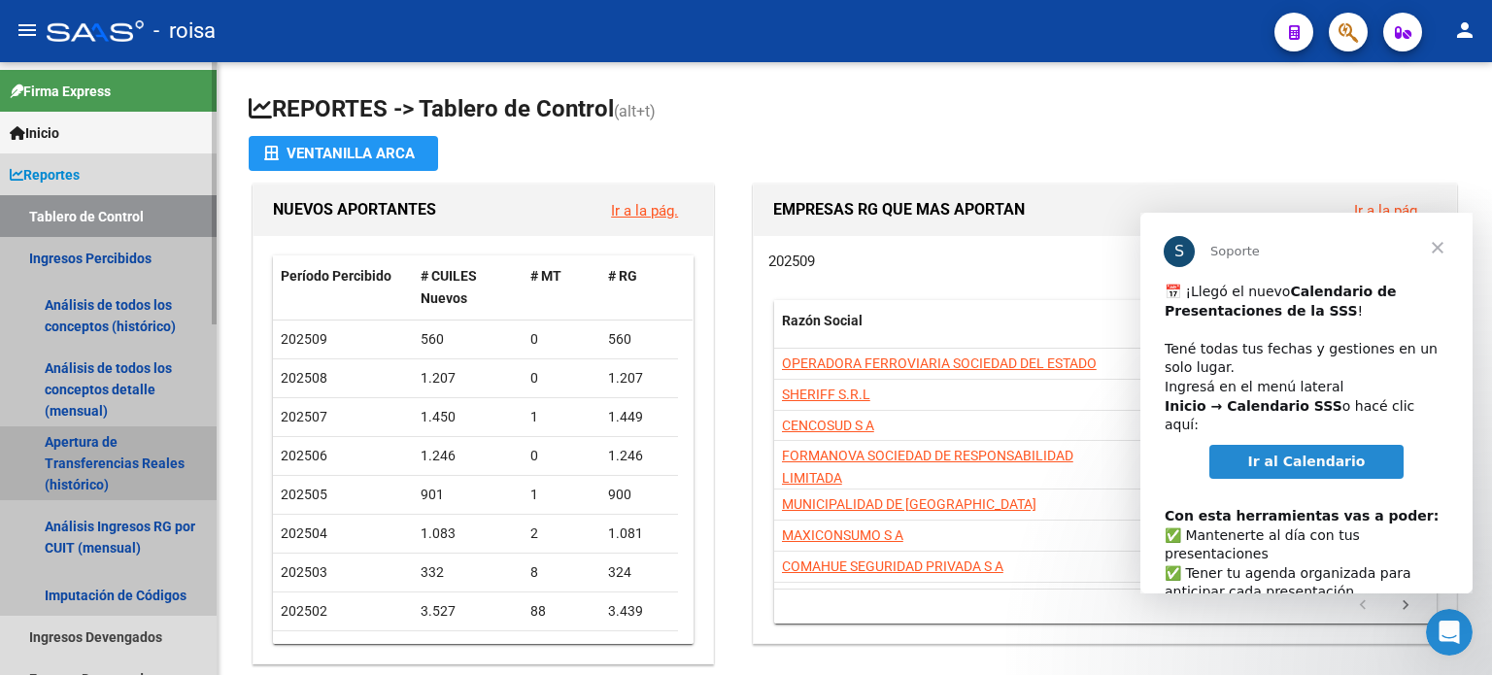
click at [136, 465] on link "Apertura de Transferencias Reales (histórico)" at bounding box center [108, 463] width 217 height 74
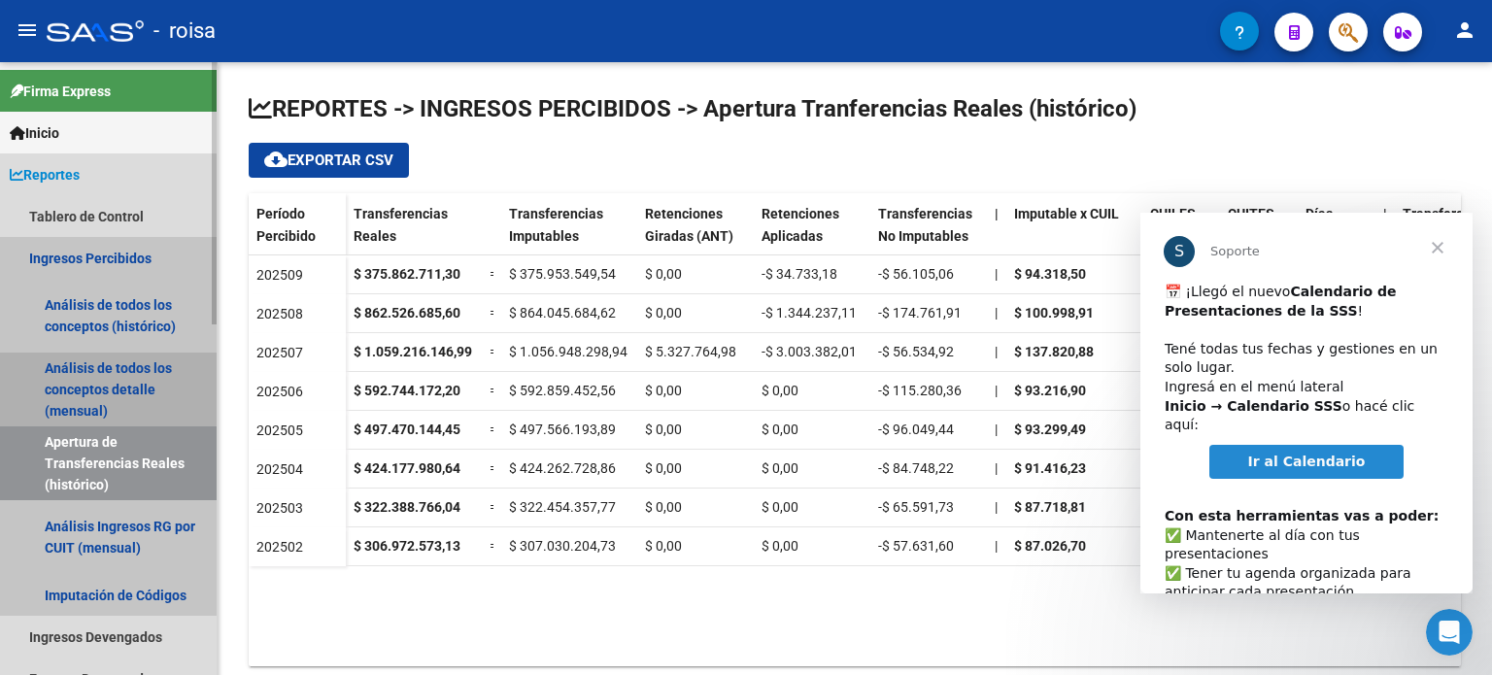
click at [100, 386] on link "Análisis de todos los conceptos detalle (mensual)" at bounding box center [108, 390] width 217 height 74
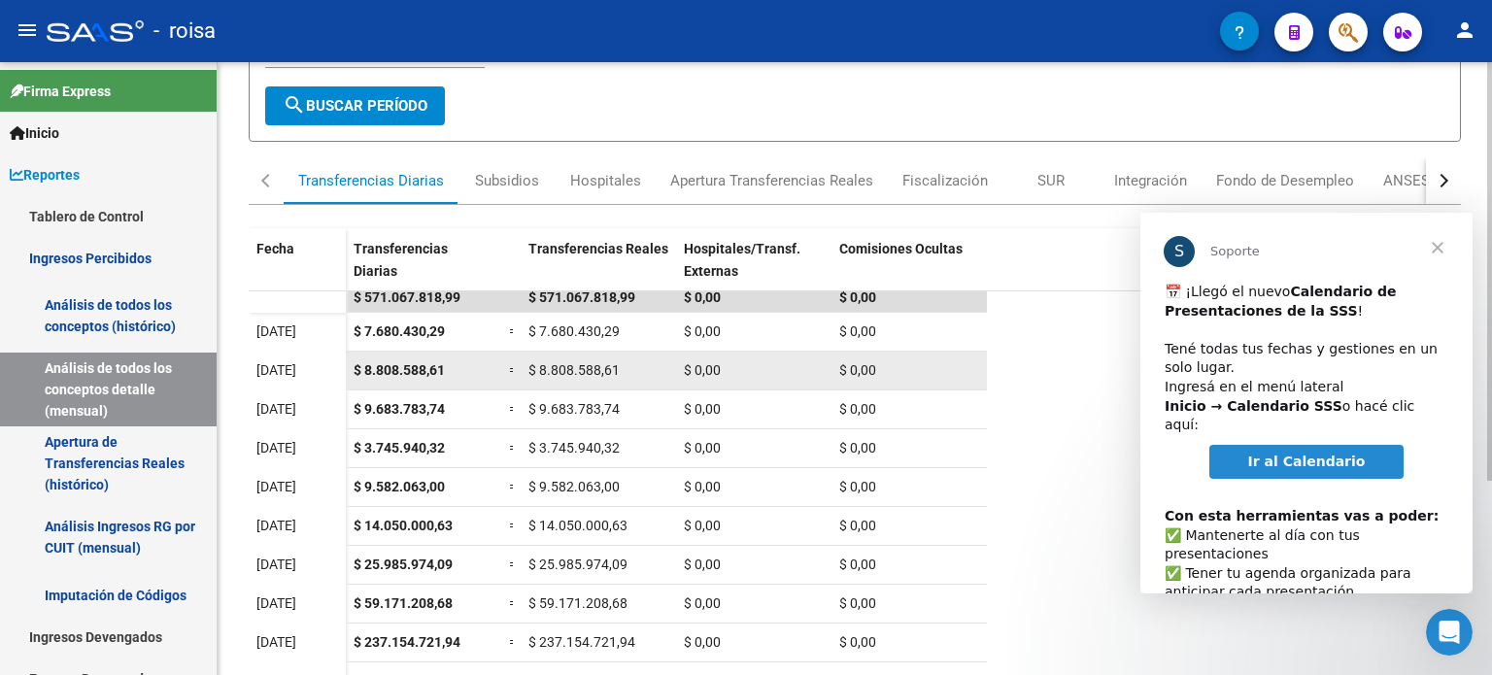
scroll to position [284, 0]
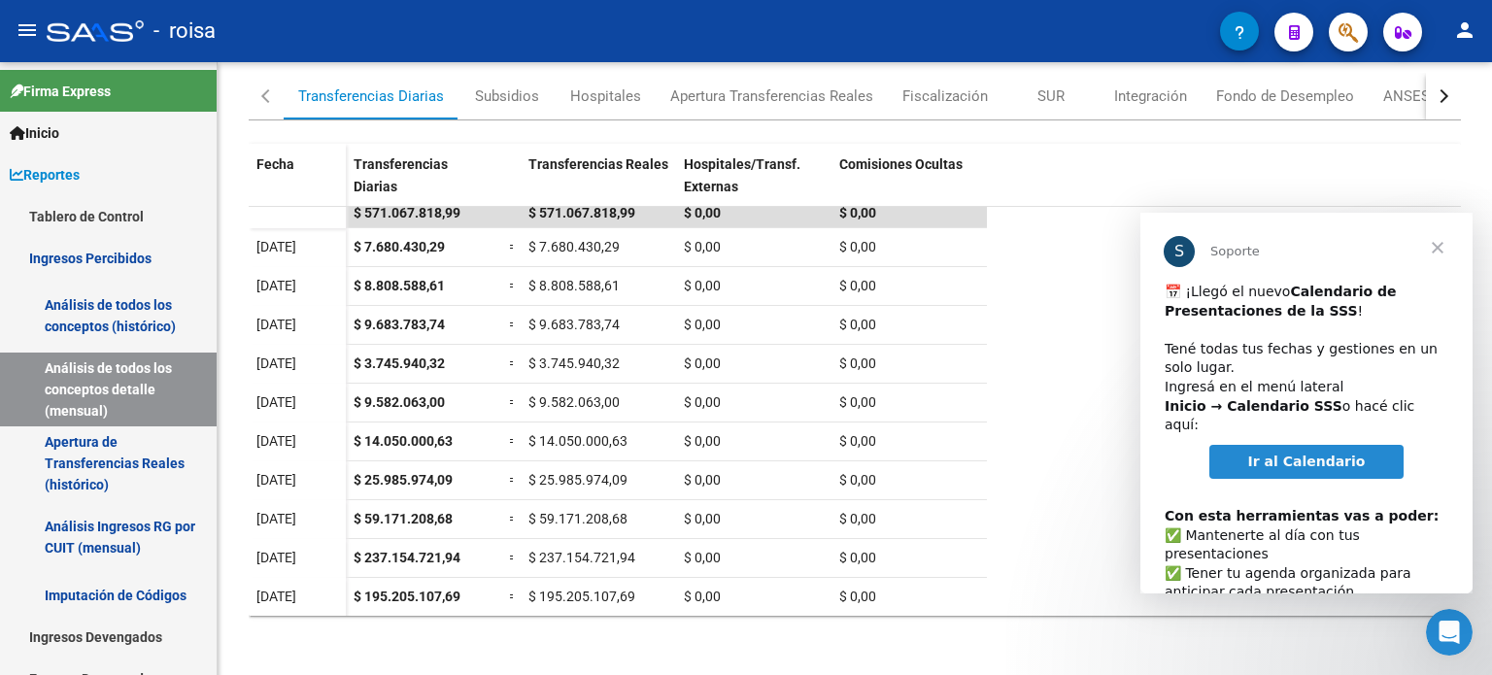
click at [1440, 251] on span "Cerrar" at bounding box center [1438, 248] width 70 height 70
